Goal: Information Seeking & Learning: Check status

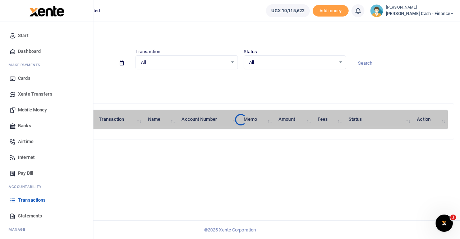
click at [27, 196] on link "Transactions" at bounding box center [47, 200] width 82 height 16
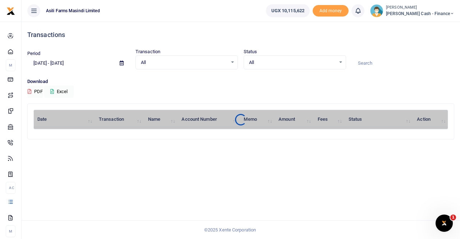
click at [122, 63] on icon at bounding box center [122, 63] width 4 height 5
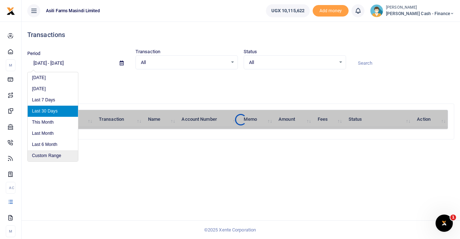
click at [52, 154] on li "Custom Range" at bounding box center [53, 155] width 50 height 11
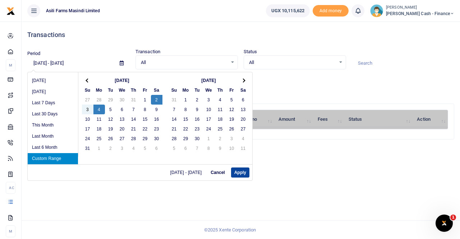
click at [242, 171] on button "Apply" at bounding box center [240, 172] width 18 height 10
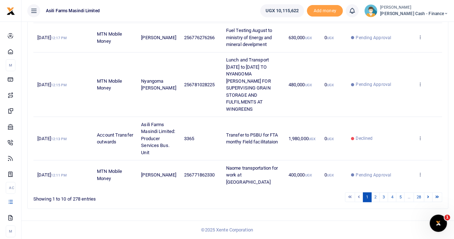
scroll to position [328, 0]
click at [375, 198] on link "2" at bounding box center [375, 197] width 9 height 10
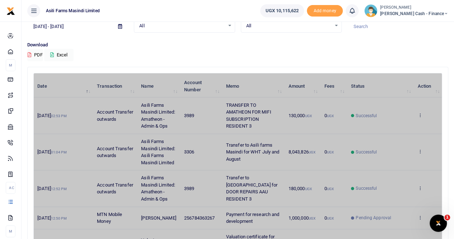
scroll to position [36, 0]
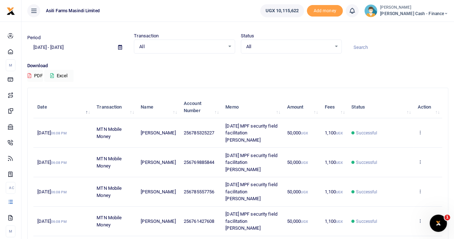
scroll to position [0, 0]
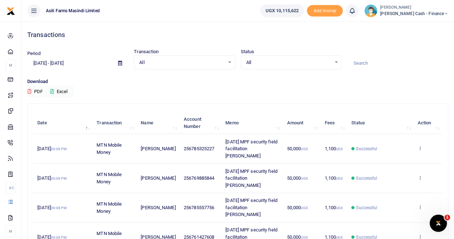
click at [119, 63] on icon at bounding box center [120, 63] width 4 height 5
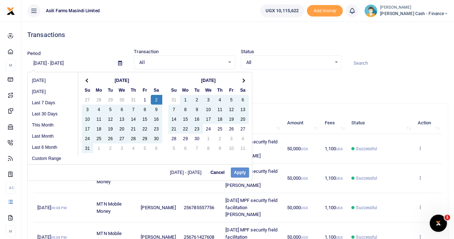
click at [238, 169] on div "08/02/2025 - 08/04/2025 Cancel Apply" at bounding box center [140, 172] width 224 height 16
click at [240, 171] on div "08/02/2025 - 08/04/2025 Cancel Apply" at bounding box center [140, 172] width 224 height 16
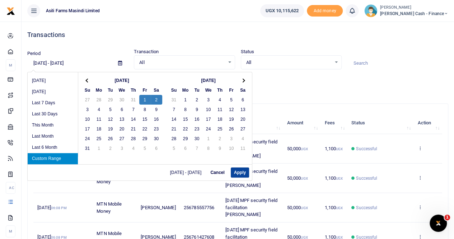
click at [234, 171] on button "Apply" at bounding box center [240, 172] width 18 height 10
type input "08/01/2025 - 08/02/2025"
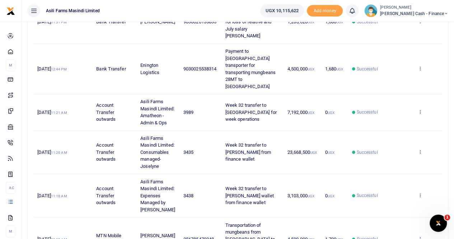
scroll to position [356, 0]
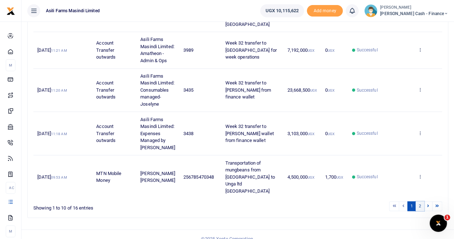
click at [418, 201] on link "2" at bounding box center [420, 206] width 9 height 10
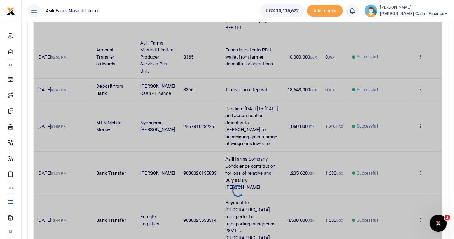
scroll to position [140, 0]
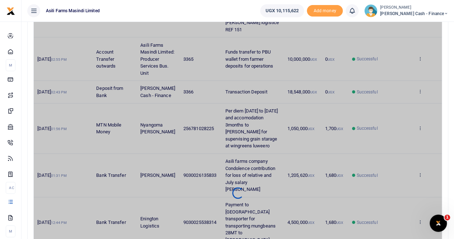
click at [266, 120] on div at bounding box center [238, 192] width 408 height 436
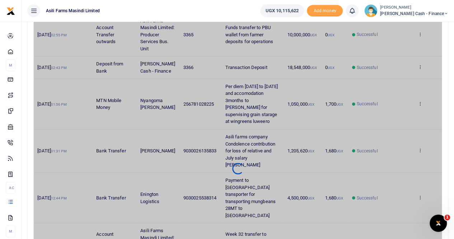
scroll to position [176, 0]
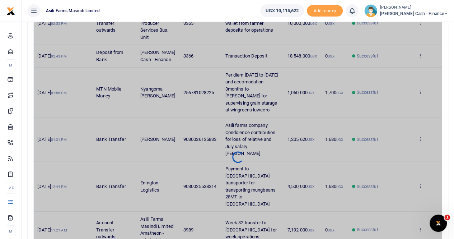
click at [269, 78] on div at bounding box center [238, 157] width 408 height 436
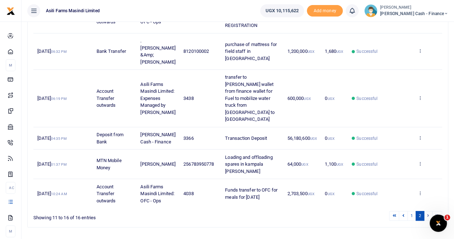
scroll to position [147, 0]
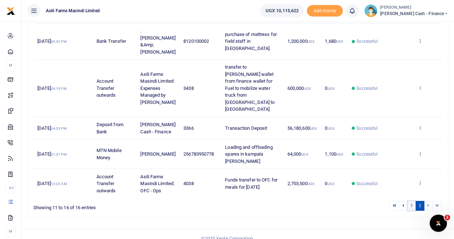
click at [410, 201] on link "1" at bounding box center [412, 206] width 9 height 10
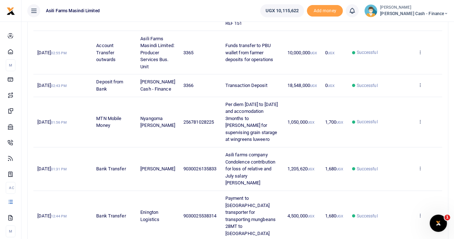
scroll to position [140, 0]
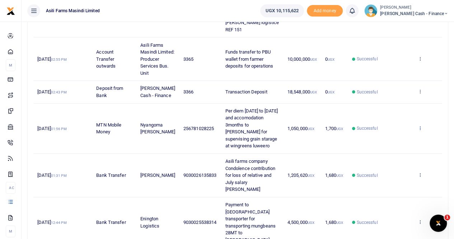
click at [420, 125] on icon at bounding box center [420, 127] width 5 height 5
click at [381, 137] on link "View details" at bounding box center [394, 136] width 57 height 10
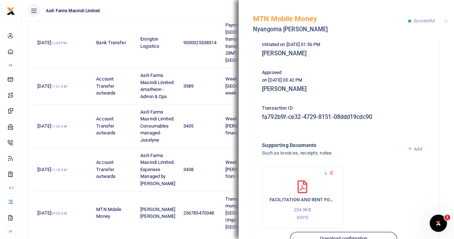
scroll to position [180, 0]
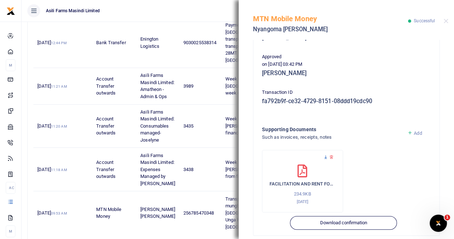
click at [326, 155] on icon at bounding box center [326, 157] width 5 height 5
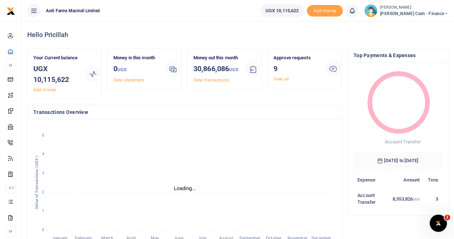
scroll to position [6, 6]
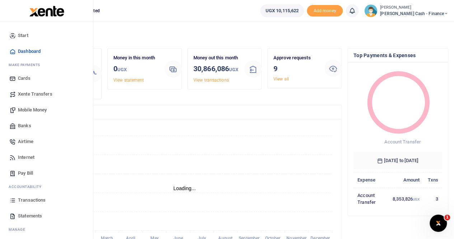
click at [24, 200] on span "Transactions" at bounding box center [32, 199] width 28 height 7
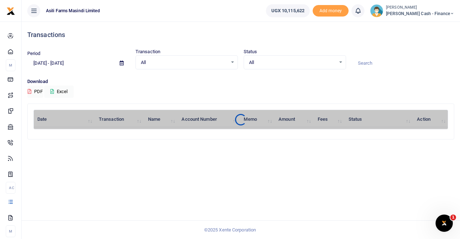
click at [122, 62] on icon at bounding box center [122, 63] width 4 height 5
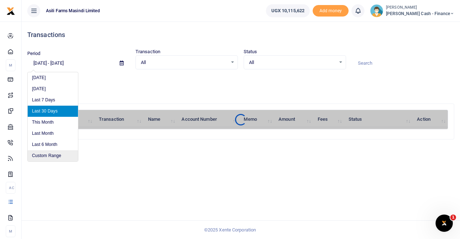
click at [48, 159] on li "Custom Range" at bounding box center [53, 155] width 50 height 11
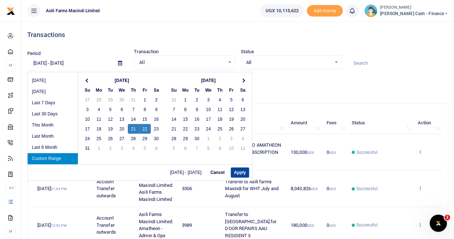
click at [237, 172] on button "Apply" at bounding box center [240, 172] width 18 height 10
type input "08/21/2025 - 08/22/2025"
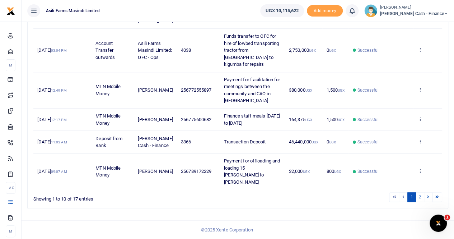
scroll to position [384, 0]
click at [422, 196] on link "2" at bounding box center [420, 197] width 9 height 10
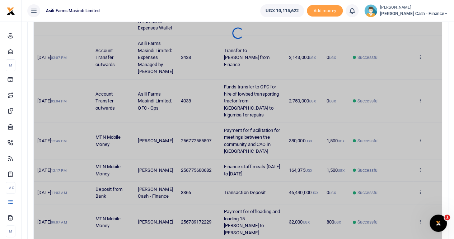
scroll to position [184, 0]
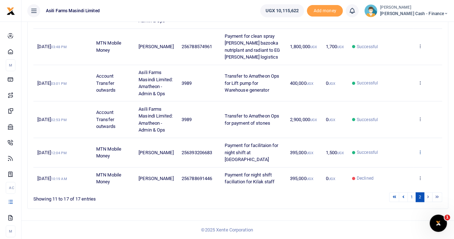
click at [420, 154] on icon at bounding box center [420, 151] width 5 height 5
click at [391, 176] on link "View details" at bounding box center [394, 181] width 57 height 10
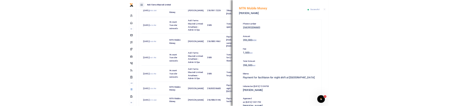
scroll to position [4, 0]
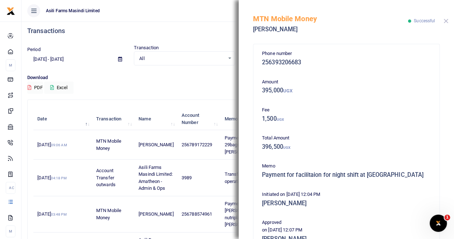
click at [446, 22] on button "Close" at bounding box center [446, 21] width 5 height 5
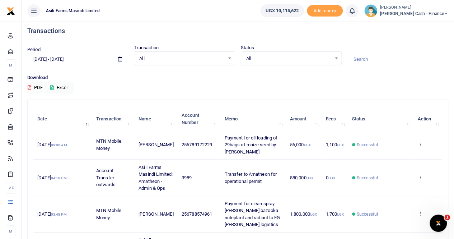
click at [180, 71] on div "Period 08/21/2025 - 08/22/2025 Transaction All Select an option... All Airtime …" at bounding box center [237, 59] width 427 height 30
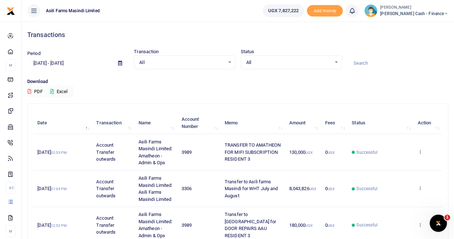
click at [120, 61] on icon at bounding box center [120, 63] width 4 height 5
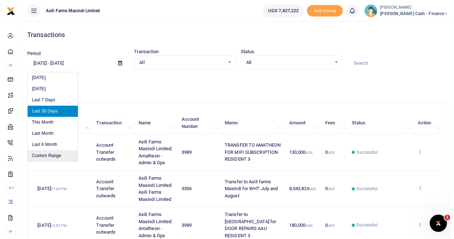
click at [50, 153] on li "Custom Range" at bounding box center [53, 155] width 50 height 11
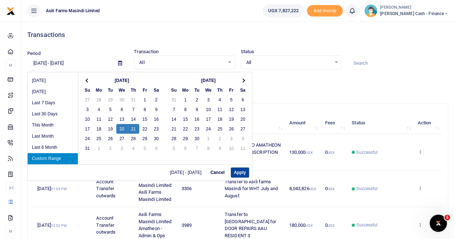
click at [238, 172] on button "Apply" at bounding box center [240, 172] width 18 height 10
type input "[DATE] - [DATE]"
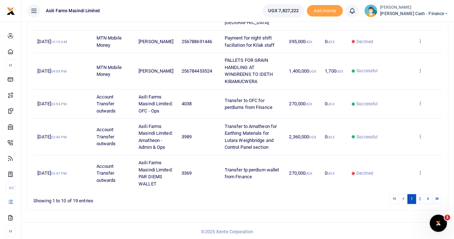
scroll to position [313, 0]
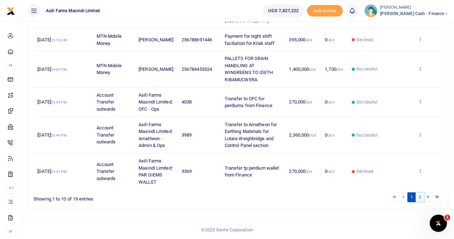
click at [422, 198] on link "2" at bounding box center [420, 197] width 9 height 10
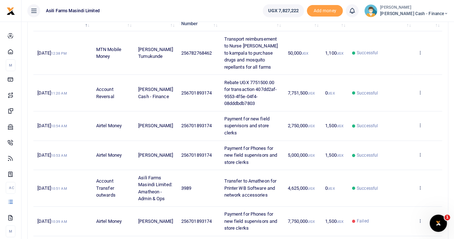
scroll to position [91, 0]
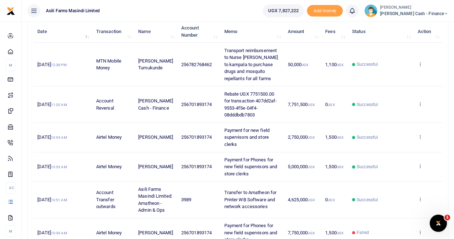
click at [419, 164] on icon at bounding box center [420, 165] width 5 height 5
click at [399, 176] on link "View details" at bounding box center [394, 178] width 57 height 10
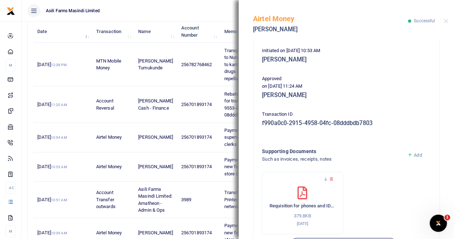
scroll to position [180, 0]
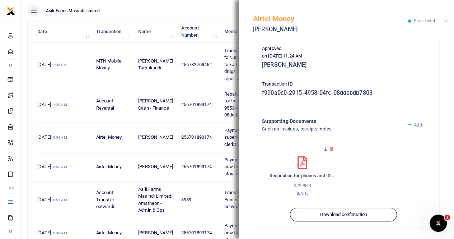
click at [325, 150] on icon at bounding box center [326, 149] width 5 height 5
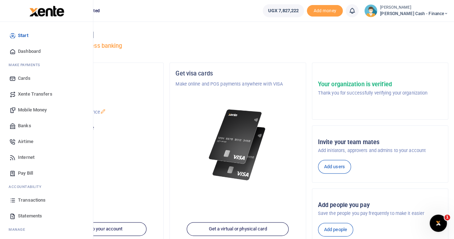
click at [32, 199] on span "Transactions" at bounding box center [32, 199] width 28 height 7
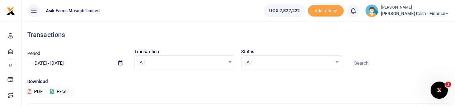
drag, startPoint x: 210, startPoint y: 9, endPoint x: 204, endPoint y: 77, distance: 68.5
click at [204, 77] on body "Start Dashboard M ake Payments Cards Xente Transfers Mobile Money Banks Airtime…" at bounding box center [227, 85] width 455 height 170
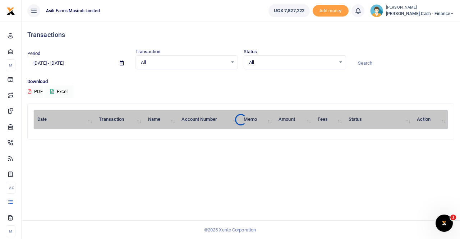
click at [102, 87] on div "Download PDF Excel" at bounding box center [240, 88] width 427 height 20
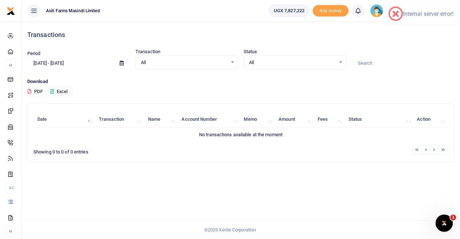
click at [121, 62] on icon at bounding box center [122, 63] width 4 height 5
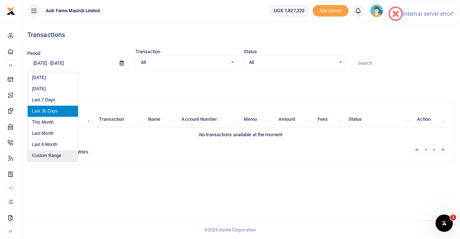
click at [46, 154] on li "Custom Range" at bounding box center [53, 155] width 50 height 11
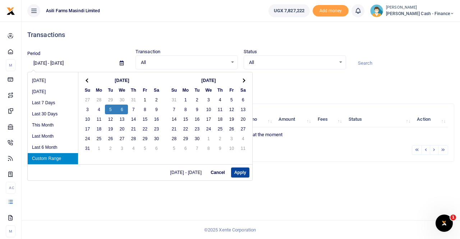
click at [238, 172] on button "Apply" at bounding box center [240, 172] width 18 height 10
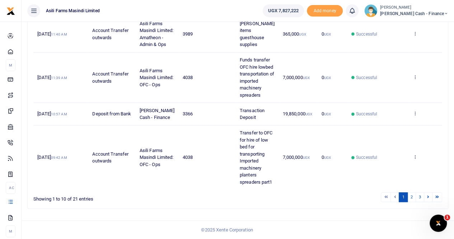
scroll to position [334, 0]
click at [413, 198] on link "2" at bounding box center [412, 197] width 9 height 10
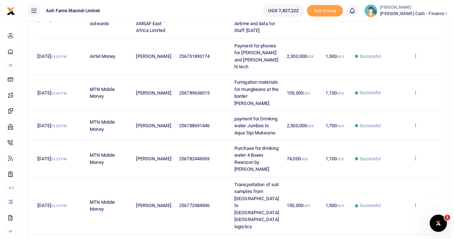
scroll to position [126, 0]
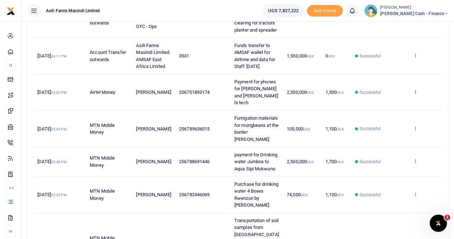
click at [414, 94] on icon at bounding box center [415, 91] width 5 height 5
click at [390, 133] on link "View details" at bounding box center [388, 135] width 57 height 10
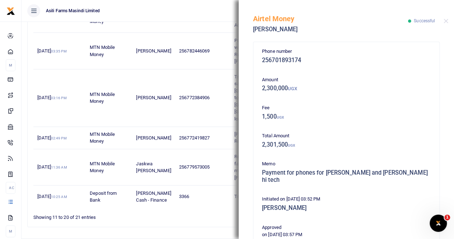
scroll to position [0, 0]
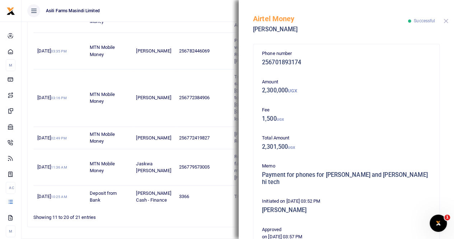
click at [444, 22] on button "Close" at bounding box center [446, 21] width 5 height 5
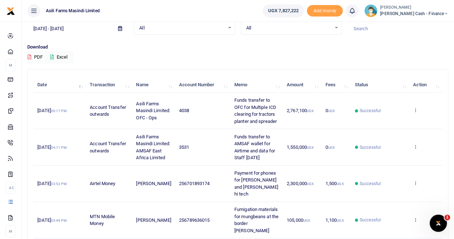
scroll to position [18, 0]
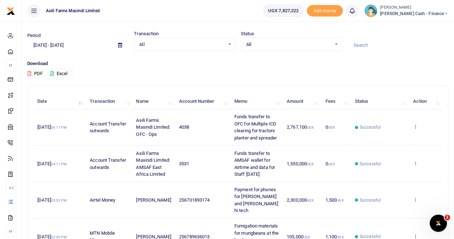
click at [118, 44] on icon at bounding box center [120, 45] width 4 height 5
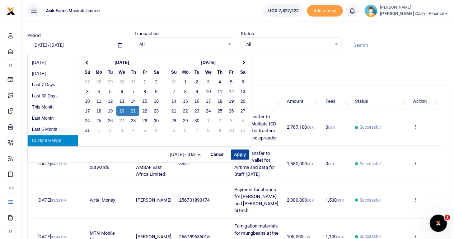
click at [239, 153] on button "Apply" at bounding box center [240, 154] width 18 height 10
type input "[DATE] - [DATE]"
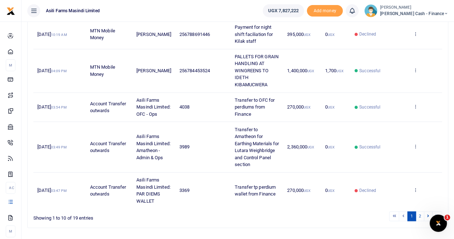
scroll to position [384, 0]
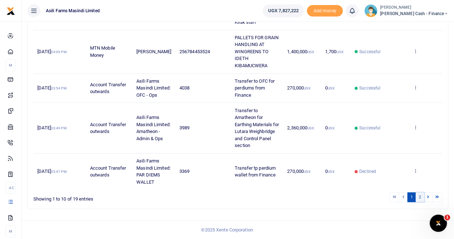
click at [420, 196] on link "2" at bounding box center [420, 197] width 9 height 10
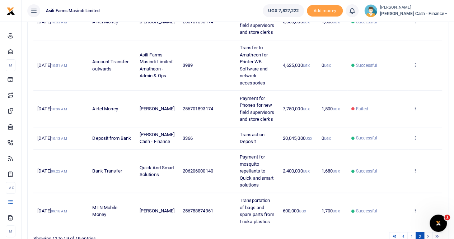
scroll to position [195, 0]
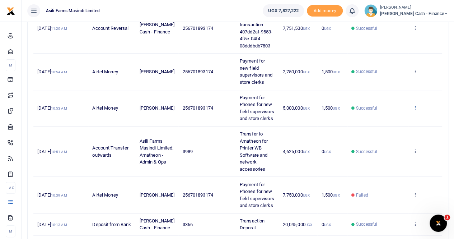
click at [414, 110] on icon at bounding box center [415, 107] width 5 height 5
click at [381, 138] on link "View details" at bounding box center [388, 140] width 57 height 10
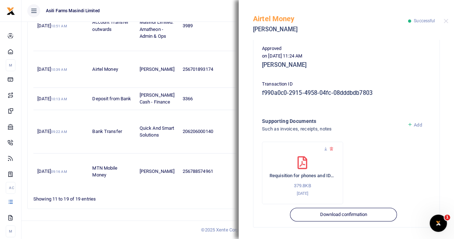
scroll to position [375, 0]
click at [325, 150] on icon at bounding box center [326, 149] width 5 height 5
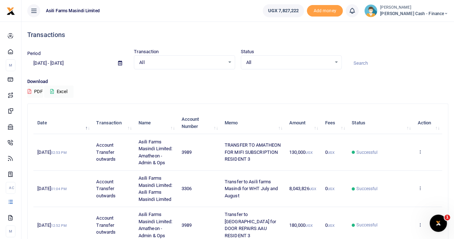
click at [119, 64] on icon at bounding box center [120, 63] width 4 height 5
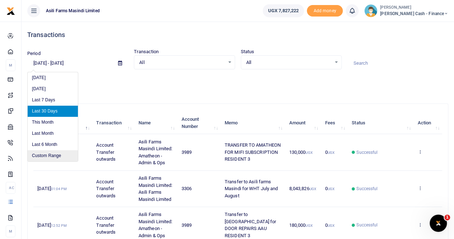
click at [33, 153] on li "Custom Range" at bounding box center [53, 155] width 50 height 11
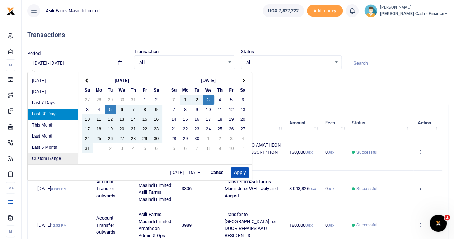
click at [54, 156] on li "Custom Range" at bounding box center [53, 158] width 50 height 11
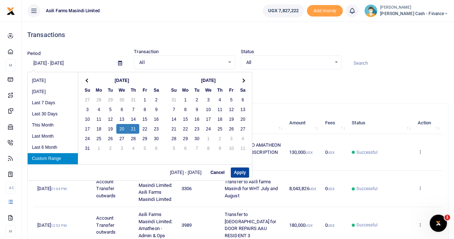
click at [232, 171] on button "Apply" at bounding box center [240, 172] width 18 height 10
type input "[DATE] - [DATE]"
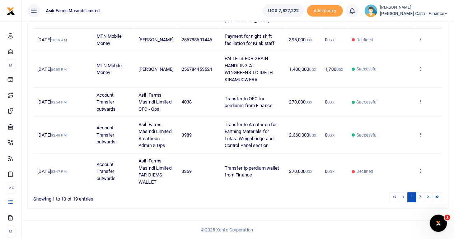
scroll to position [313, 0]
click at [421, 197] on link "2" at bounding box center [420, 197] width 9 height 10
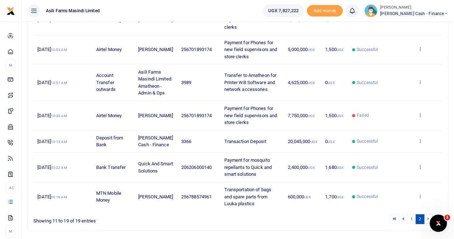
scroll to position [163, 0]
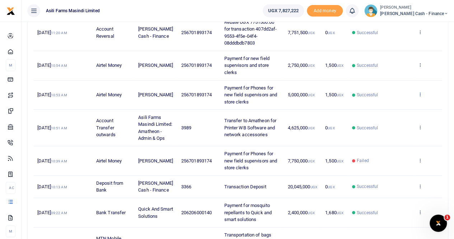
click at [422, 94] on icon at bounding box center [420, 94] width 5 height 5
click at [405, 104] on link "View details" at bounding box center [394, 106] width 57 height 10
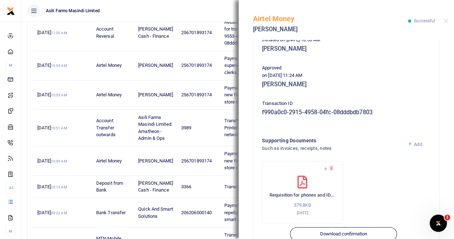
scroll to position [180, 0]
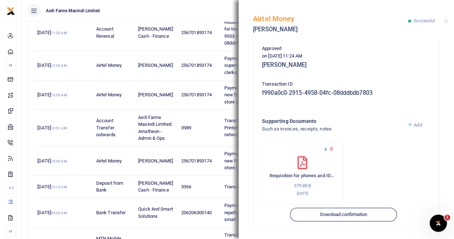
click at [325, 149] on icon at bounding box center [326, 149] width 5 height 5
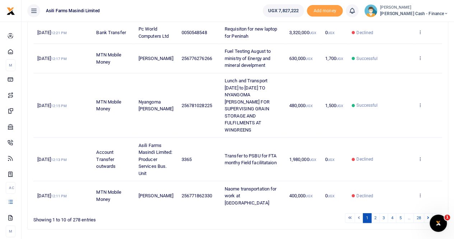
scroll to position [320, 0]
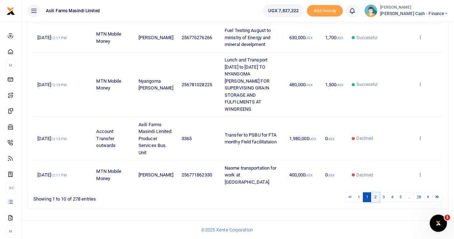
click at [378, 199] on link "2" at bounding box center [375, 197] width 9 height 10
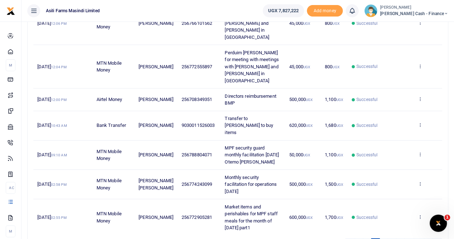
scroll to position [257, 0]
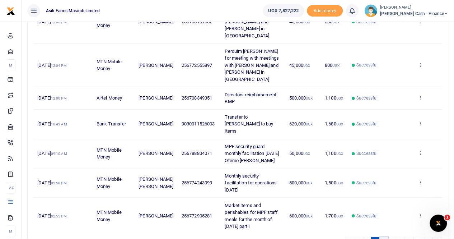
click at [386, 237] on link "3" at bounding box center [384, 242] width 9 height 10
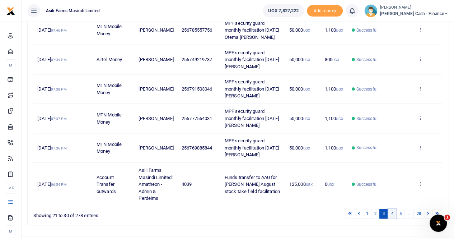
click at [394, 209] on link "4" at bounding box center [392, 214] width 9 height 10
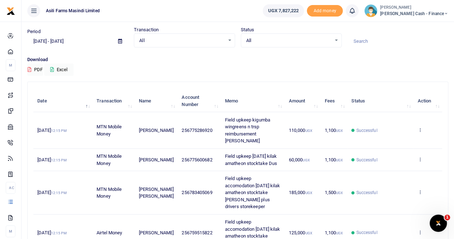
scroll to position [0, 0]
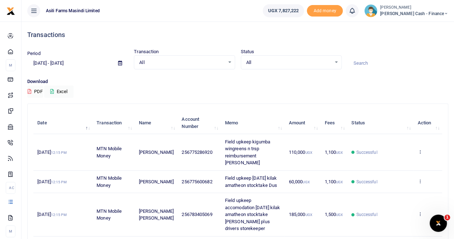
click at [119, 63] on icon at bounding box center [120, 63] width 4 height 5
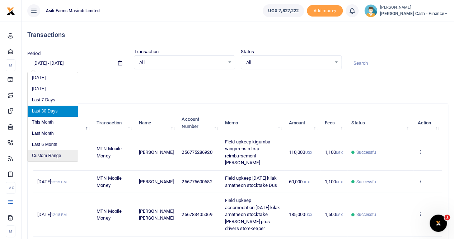
click at [57, 154] on li "Custom Range" at bounding box center [53, 155] width 50 height 11
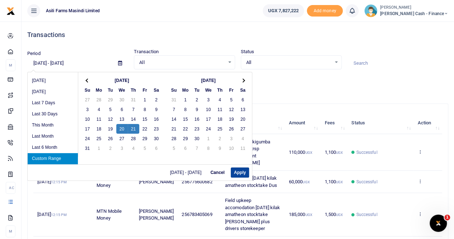
click at [233, 170] on button "Apply" at bounding box center [240, 172] width 18 height 10
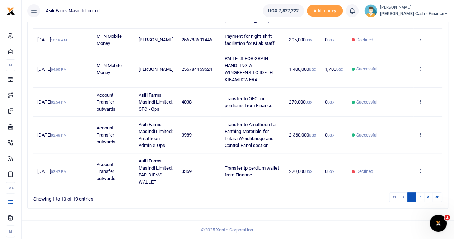
scroll to position [313, 0]
click at [420, 198] on link "2" at bounding box center [420, 197] width 9 height 10
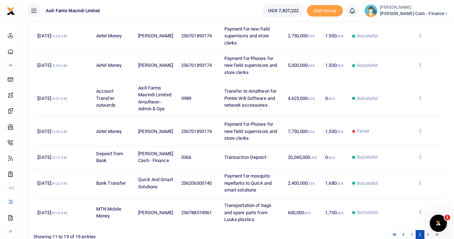
scroll to position [199, 0]
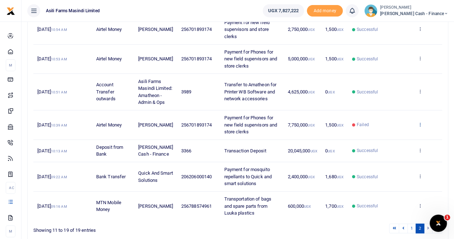
click at [420, 127] on icon at bounding box center [420, 124] width 5 height 5
click at [425, 125] on td "View details Send again" at bounding box center [428, 124] width 29 height 29
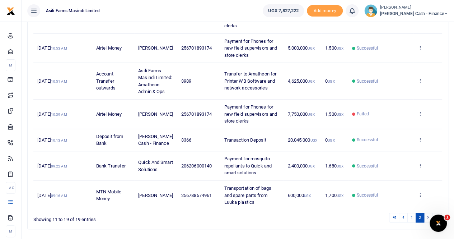
scroll to position [235, 0]
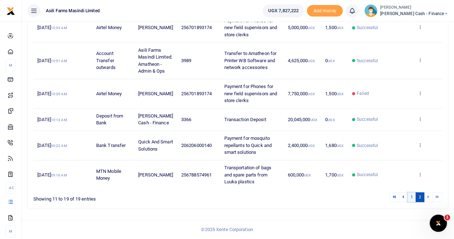
click at [414, 197] on link "1" at bounding box center [412, 197] width 9 height 10
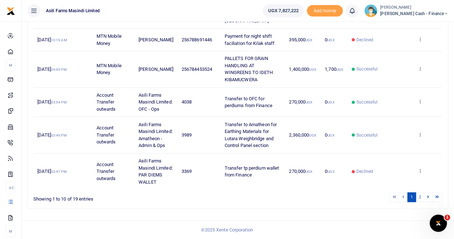
scroll to position [313, 0]
click at [421, 198] on link "2" at bounding box center [420, 197] width 9 height 10
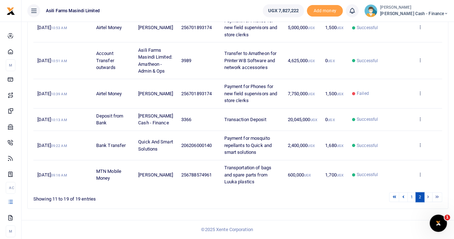
scroll to position [235, 0]
click at [414, 197] on link "1" at bounding box center [412, 197] width 9 height 10
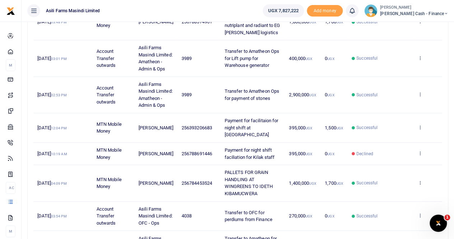
scroll to position [313, 0]
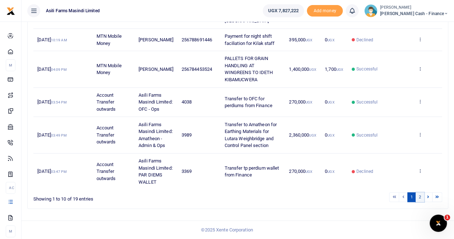
click at [421, 197] on link "2" at bounding box center [420, 197] width 9 height 10
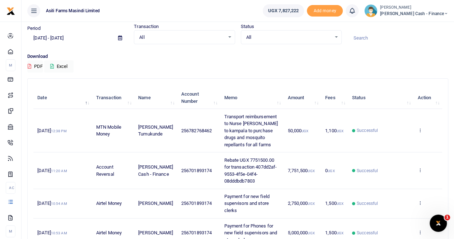
scroll to position [0, 0]
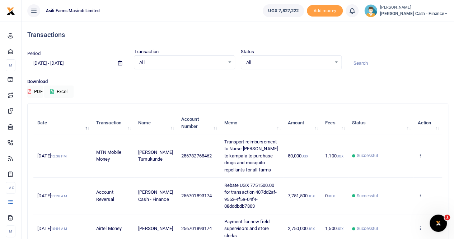
click at [120, 63] on icon at bounding box center [120, 63] width 4 height 5
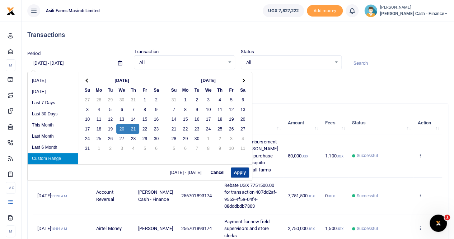
click at [238, 171] on button "Apply" at bounding box center [240, 172] width 18 height 10
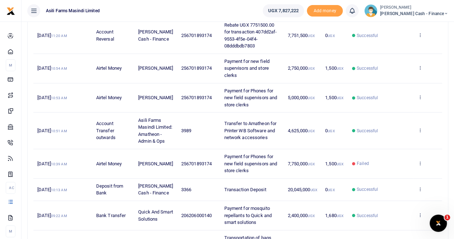
scroll to position [163, 0]
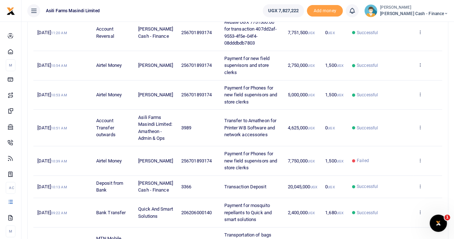
click at [196, 77] on td "256701893174" at bounding box center [198, 65] width 43 height 29
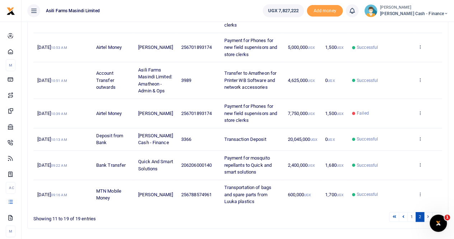
scroll to position [235, 0]
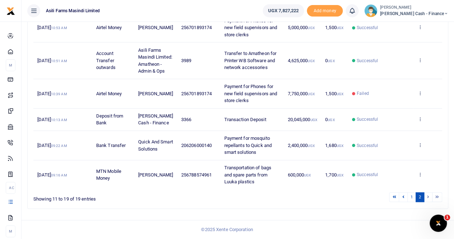
click at [198, 21] on ul "Asili Farms Masindi Limited" at bounding box center [140, 11] width 236 height 22
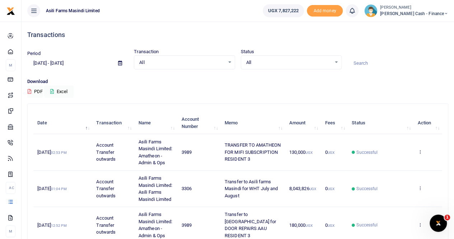
click at [121, 64] on icon at bounding box center [120, 63] width 4 height 5
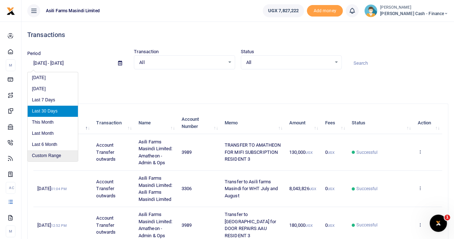
click at [48, 156] on li "Custom Range" at bounding box center [53, 155] width 50 height 11
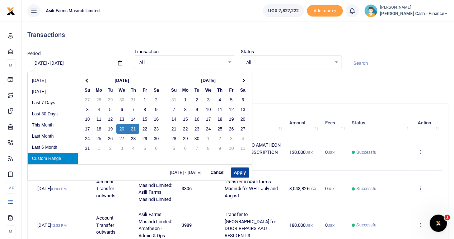
click at [236, 171] on button "Apply" at bounding box center [240, 172] width 18 height 10
type input "[DATE] - [DATE]"
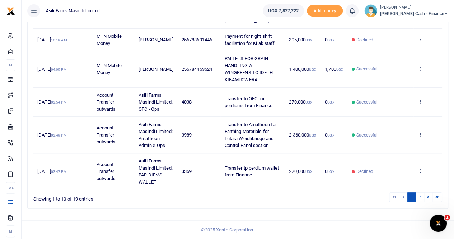
scroll to position [313, 0]
click at [420, 197] on link "2" at bounding box center [420, 197] width 9 height 10
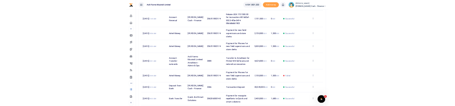
scroll to position [127, 0]
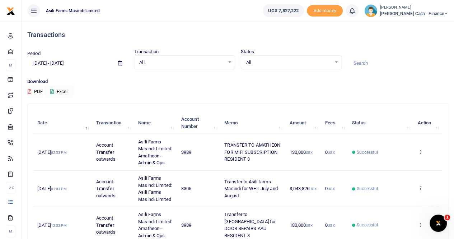
click at [119, 62] on icon at bounding box center [120, 63] width 4 height 5
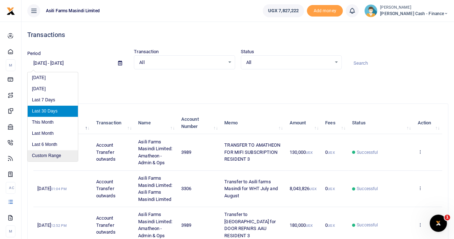
click at [53, 106] on li "Custom Range" at bounding box center [53, 155] width 50 height 11
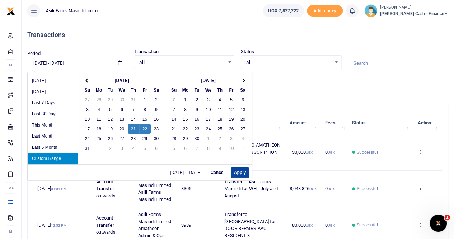
click at [242, 106] on button "Apply" at bounding box center [240, 172] width 18 height 10
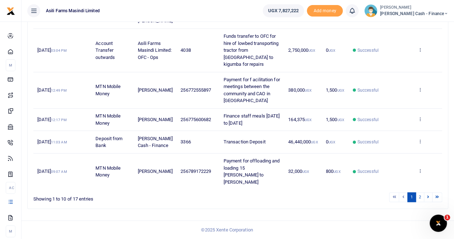
scroll to position [384, 0]
click at [422, 106] on link "2" at bounding box center [420, 197] width 9 height 10
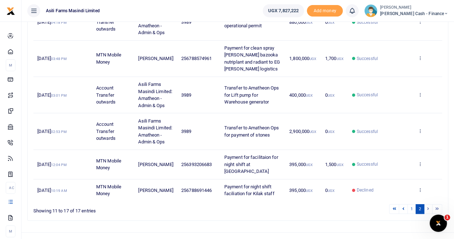
scroll to position [184, 0]
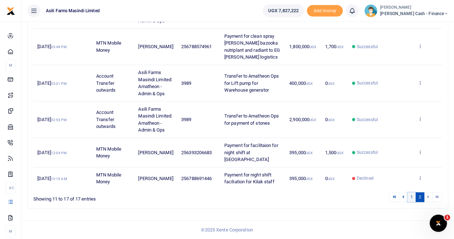
click at [414, 106] on link "1" at bounding box center [412, 197] width 9 height 10
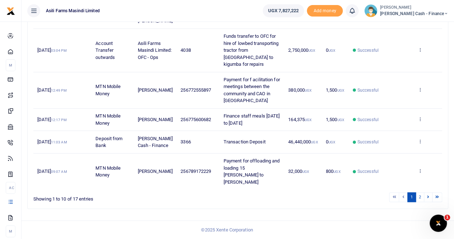
scroll to position [384, 0]
click at [421, 106] on link "2" at bounding box center [420, 197] width 9 height 10
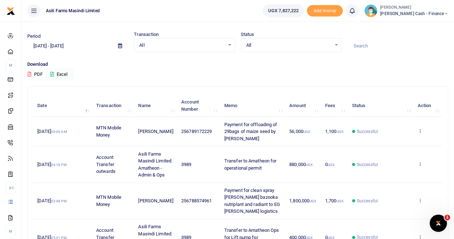
scroll to position [0, 0]
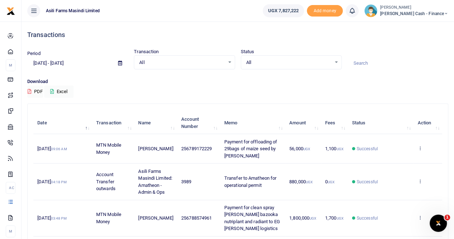
click at [119, 61] on icon at bounding box center [120, 63] width 4 height 5
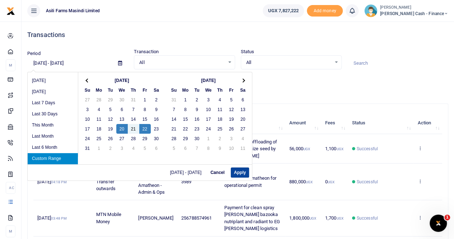
click at [238, 106] on button "Apply" at bounding box center [240, 172] width 18 height 10
type input "[DATE] - [DATE]"
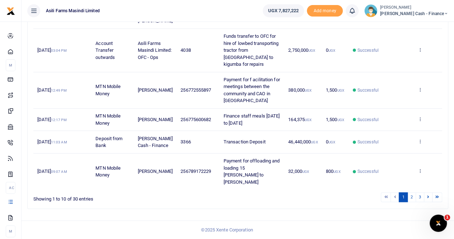
scroll to position [384, 0]
click at [412, 106] on link "2" at bounding box center [412, 197] width 9 height 10
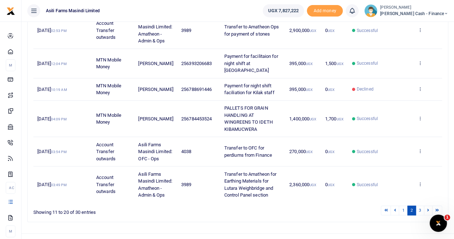
scroll to position [264, 0]
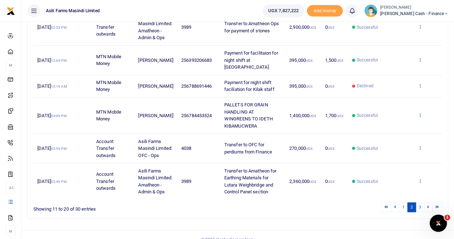
click at [422, 106] on icon at bounding box center [420, 114] width 5 height 5
click at [391, 106] on link "View details" at bounding box center [394, 140] width 57 height 10
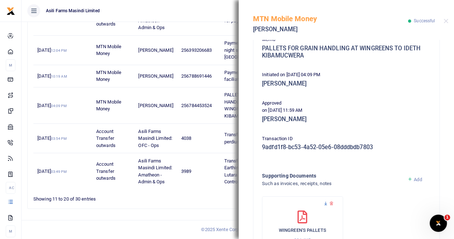
scroll to position [180, 0]
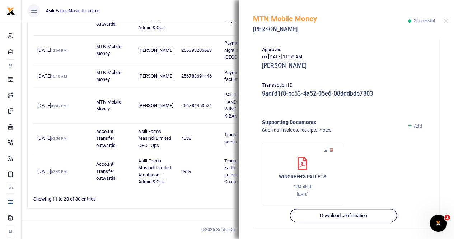
click at [325, 106] on icon at bounding box center [326, 150] width 5 height 5
